Goal: Task Accomplishment & Management: Use online tool/utility

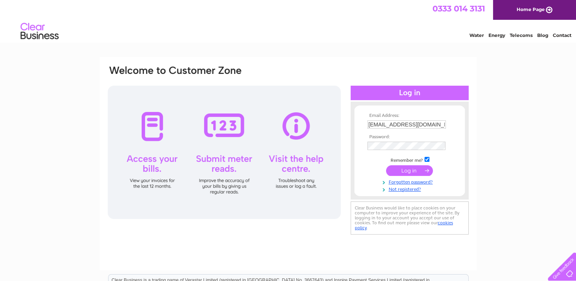
click at [407, 172] on input "submit" at bounding box center [409, 170] width 47 height 11
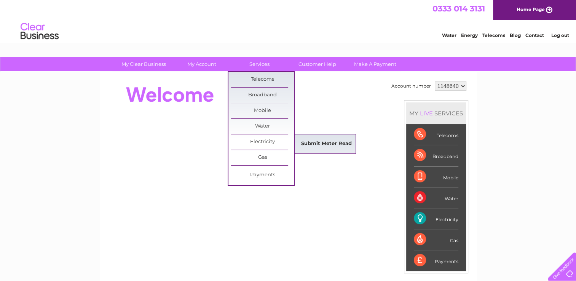
click at [322, 141] on link "Submit Meter Read" at bounding box center [326, 143] width 63 height 15
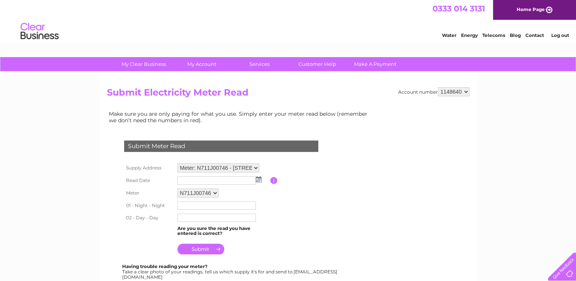
click at [258, 179] on img at bounding box center [259, 179] width 6 height 6
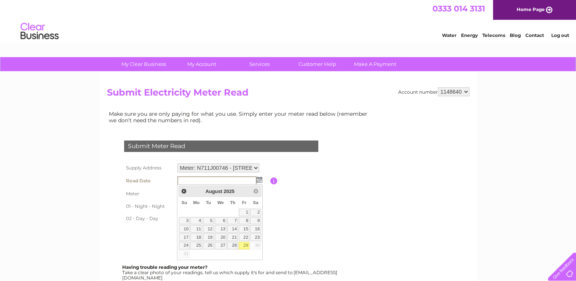
click at [242, 243] on link "29" at bounding box center [244, 246] width 11 height 8
type input "2025/08/29"
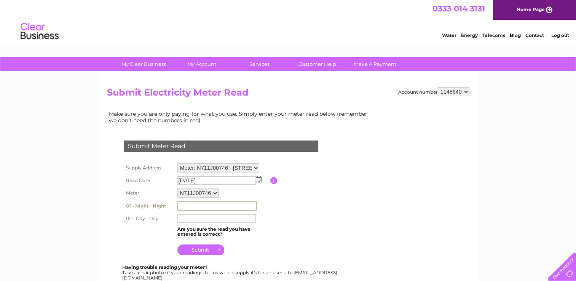
click at [202, 205] on input "text" at bounding box center [216, 205] width 79 height 9
type input "217744"
click at [189, 217] on input "text" at bounding box center [216, 217] width 79 height 9
type input "471134"
click at [205, 250] on input "submit" at bounding box center [200, 249] width 47 height 11
